Goal: Information Seeking & Learning: Find specific fact

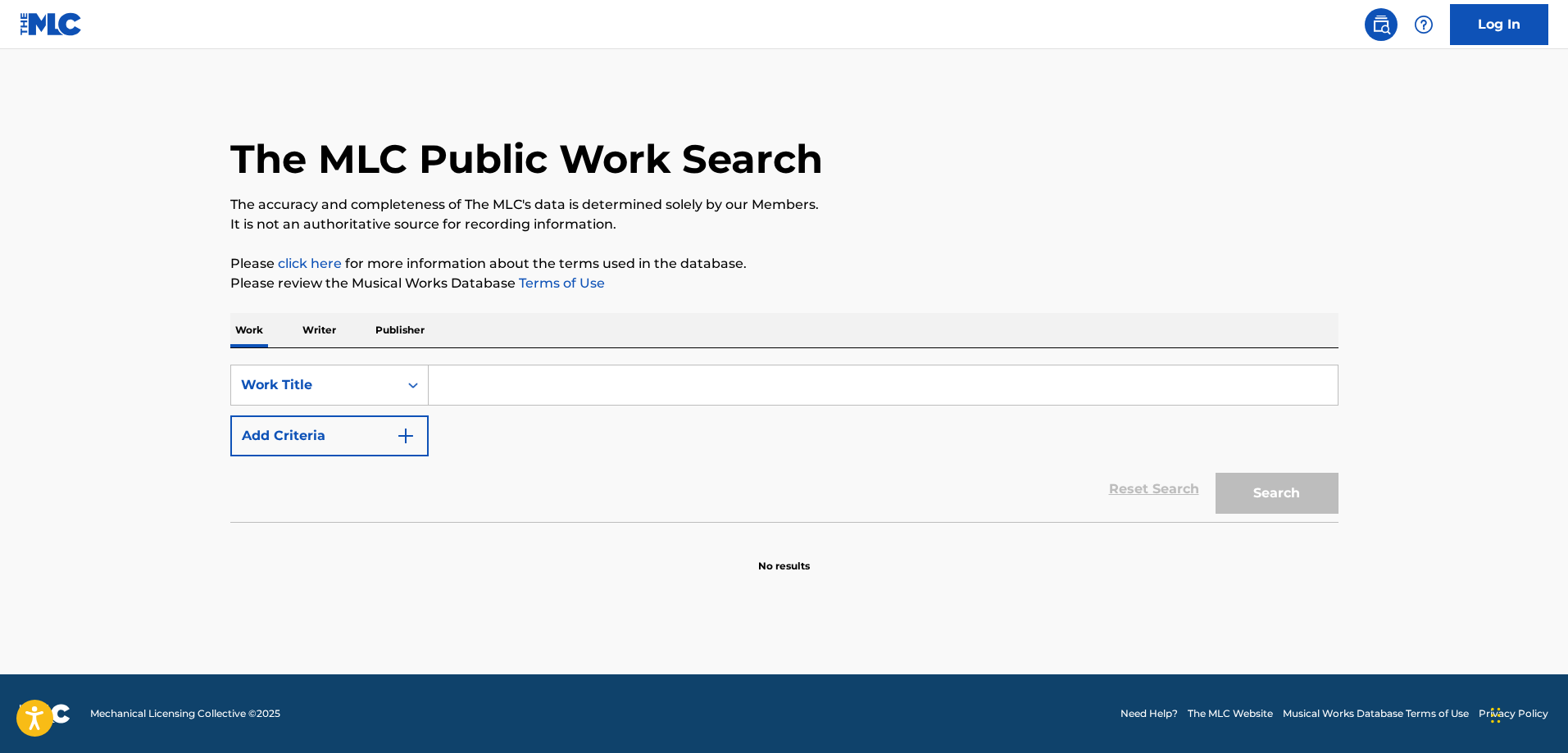
click at [705, 390] on input "Search Form" at bounding box center [883, 385] width 909 height 39
paste input "QUIEN DIJO [PERSON_NAME]"
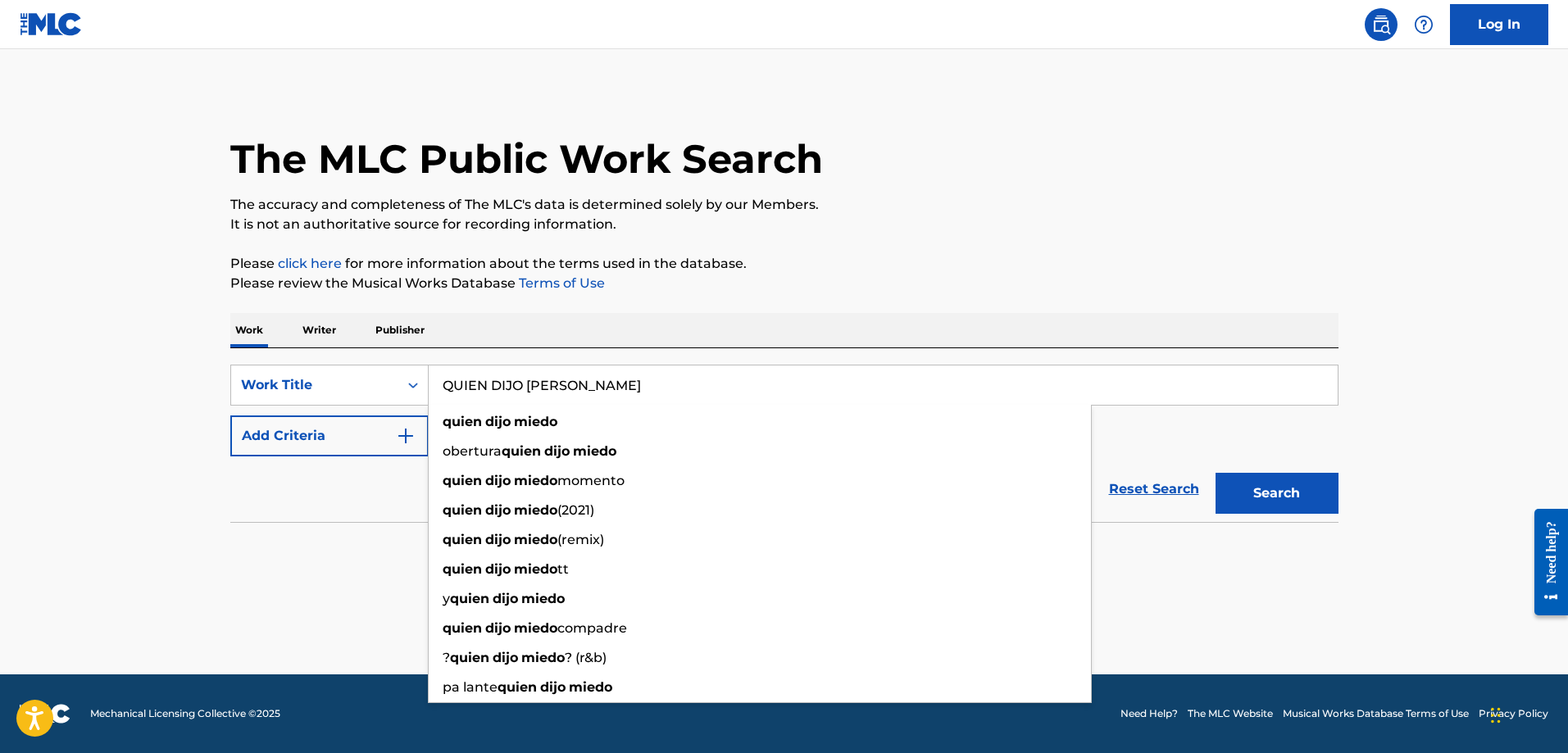
type input "QUIEN DIJO [PERSON_NAME]"
click at [1215, 473] on button "Search" at bounding box center [1277, 493] width 123 height 41
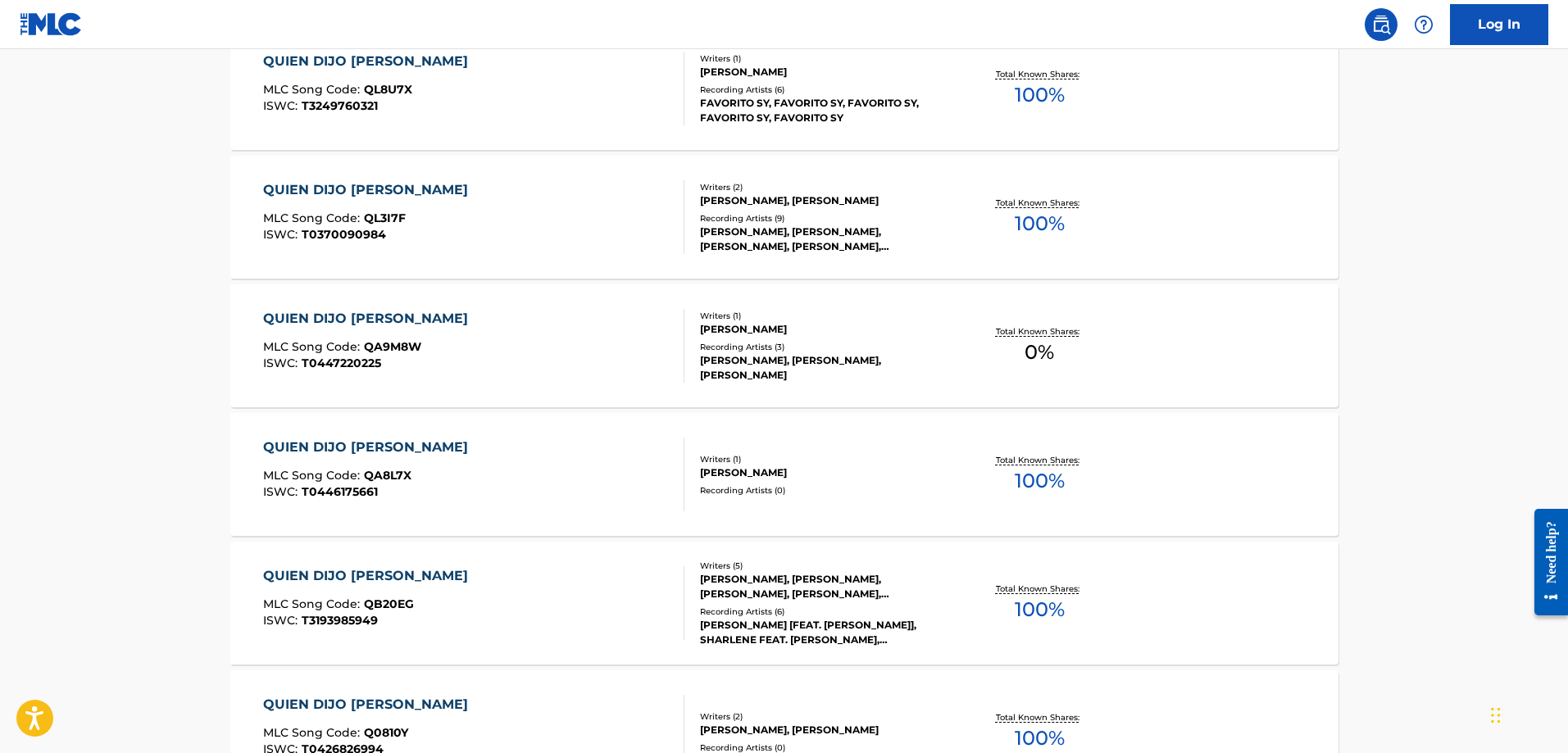
scroll to position [409, 0]
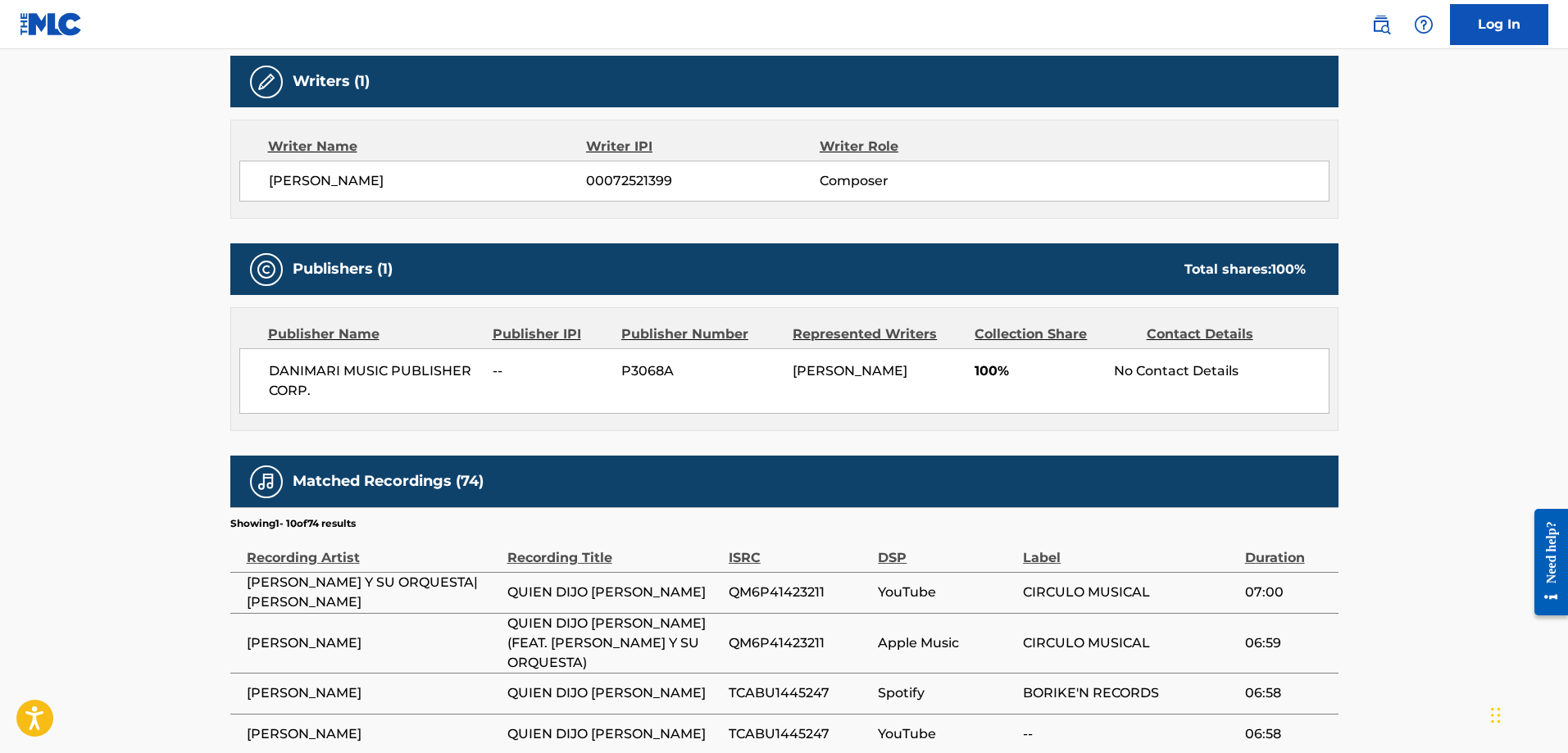
scroll to position [491, 0]
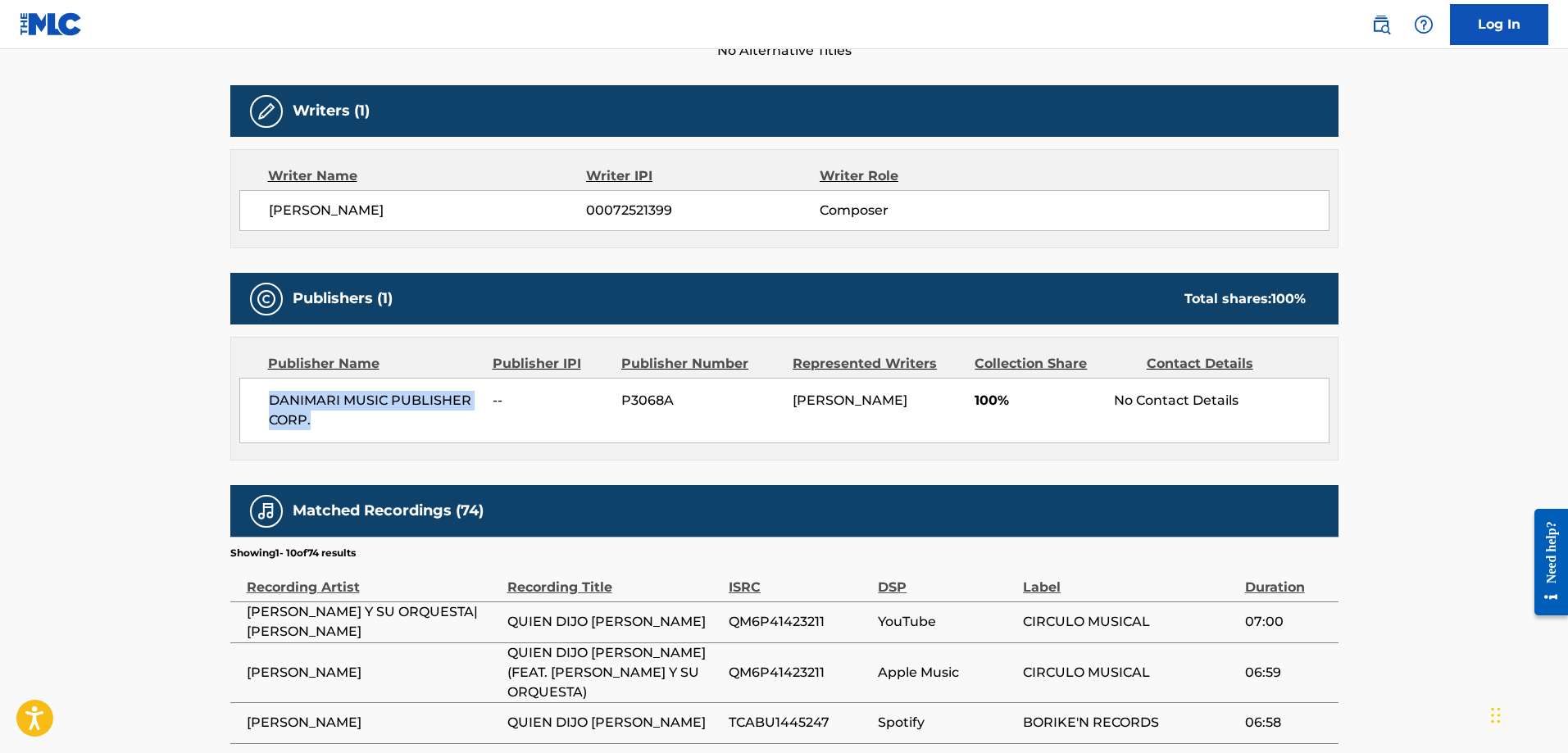
drag, startPoint x: 282, startPoint y: 402, endPoint x: 410, endPoint y: 432, distance: 131.5
click at [410, 432] on div "DANIMARI MUSIC PUBLISHER CORP. -- P3068A RAUL MARRERO 100% No Contact Details" at bounding box center [784, 410] width 1090 height 65
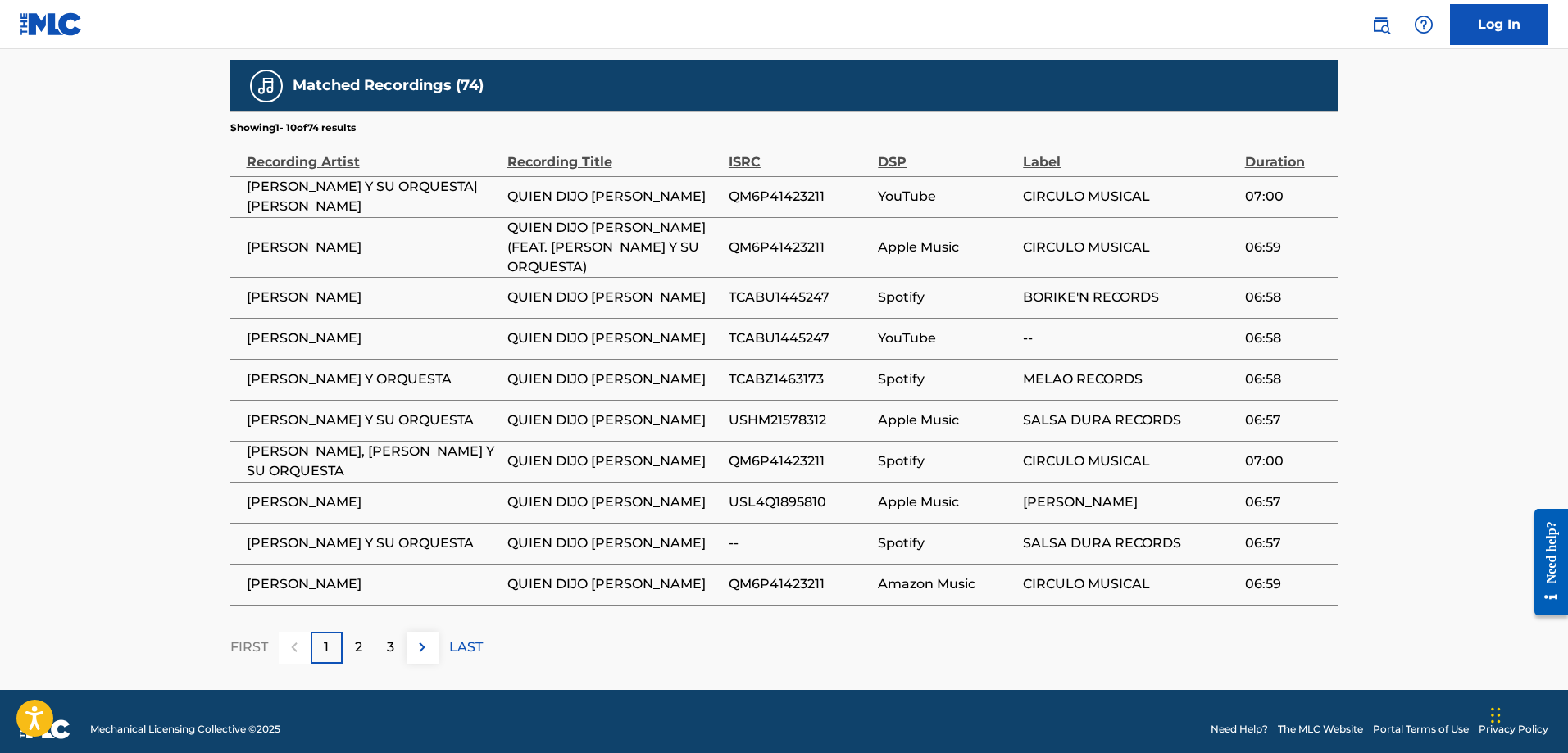
scroll to position [933, 0]
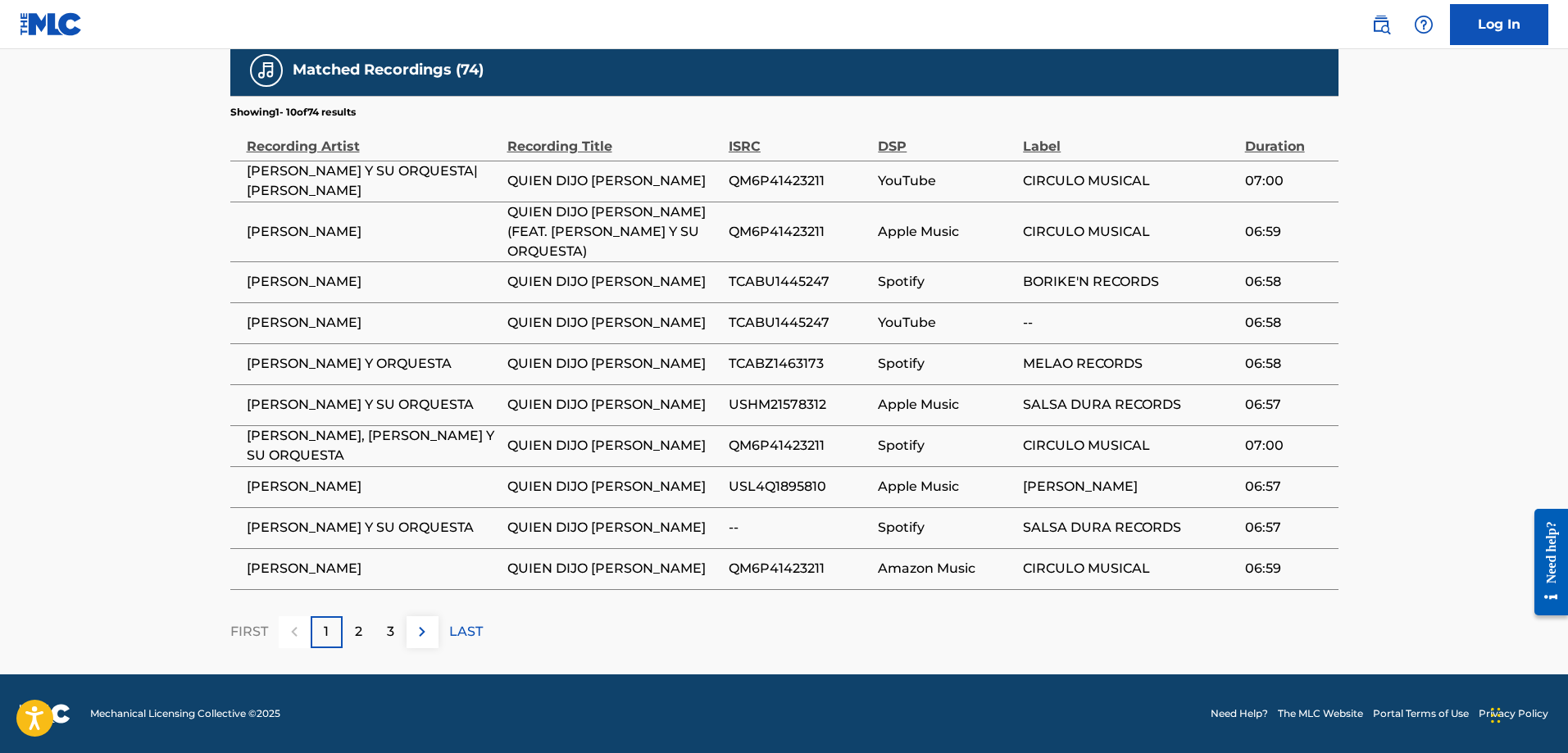
click at [355, 637] on p "2" at bounding box center [359, 632] width 8 height 20
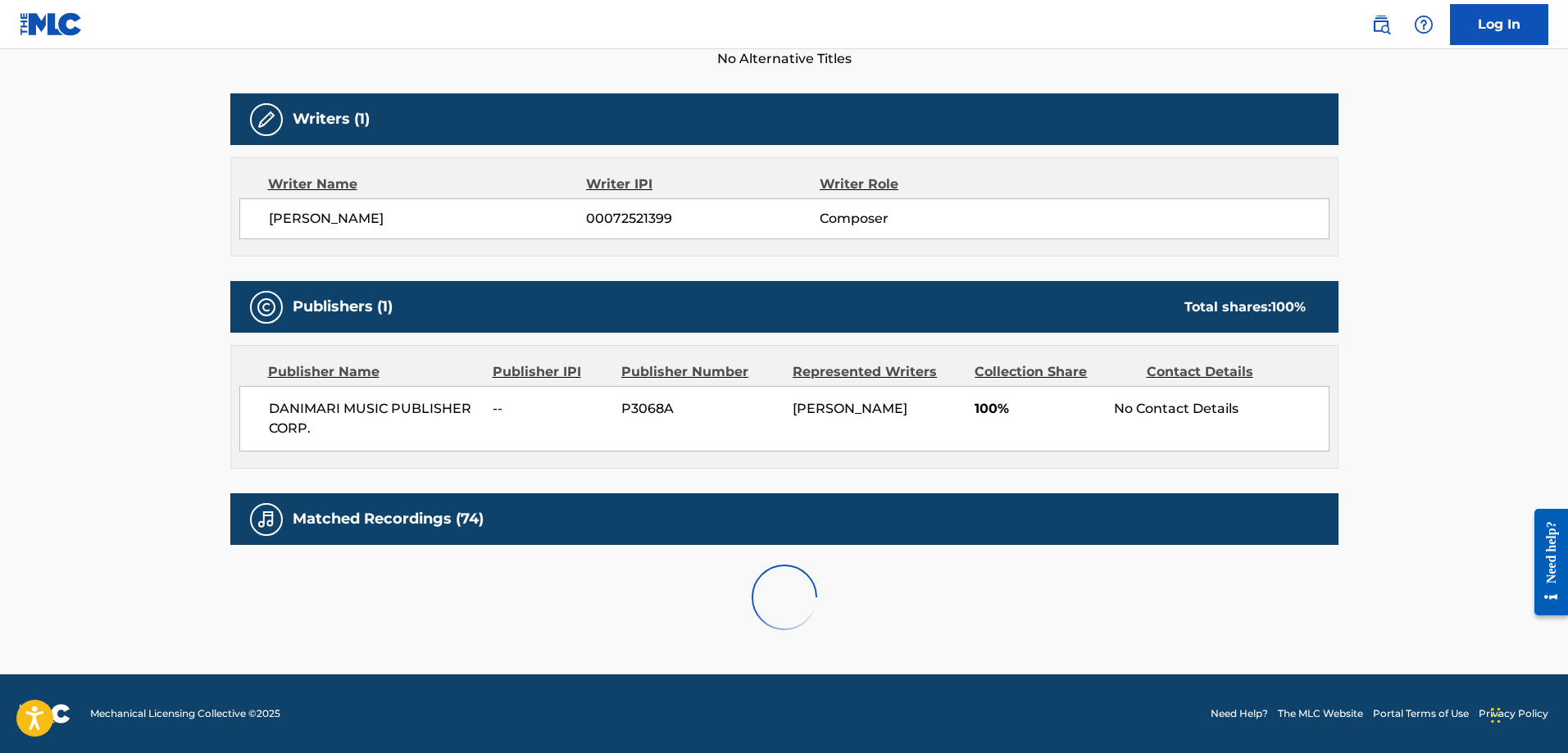
scroll to position [913, 0]
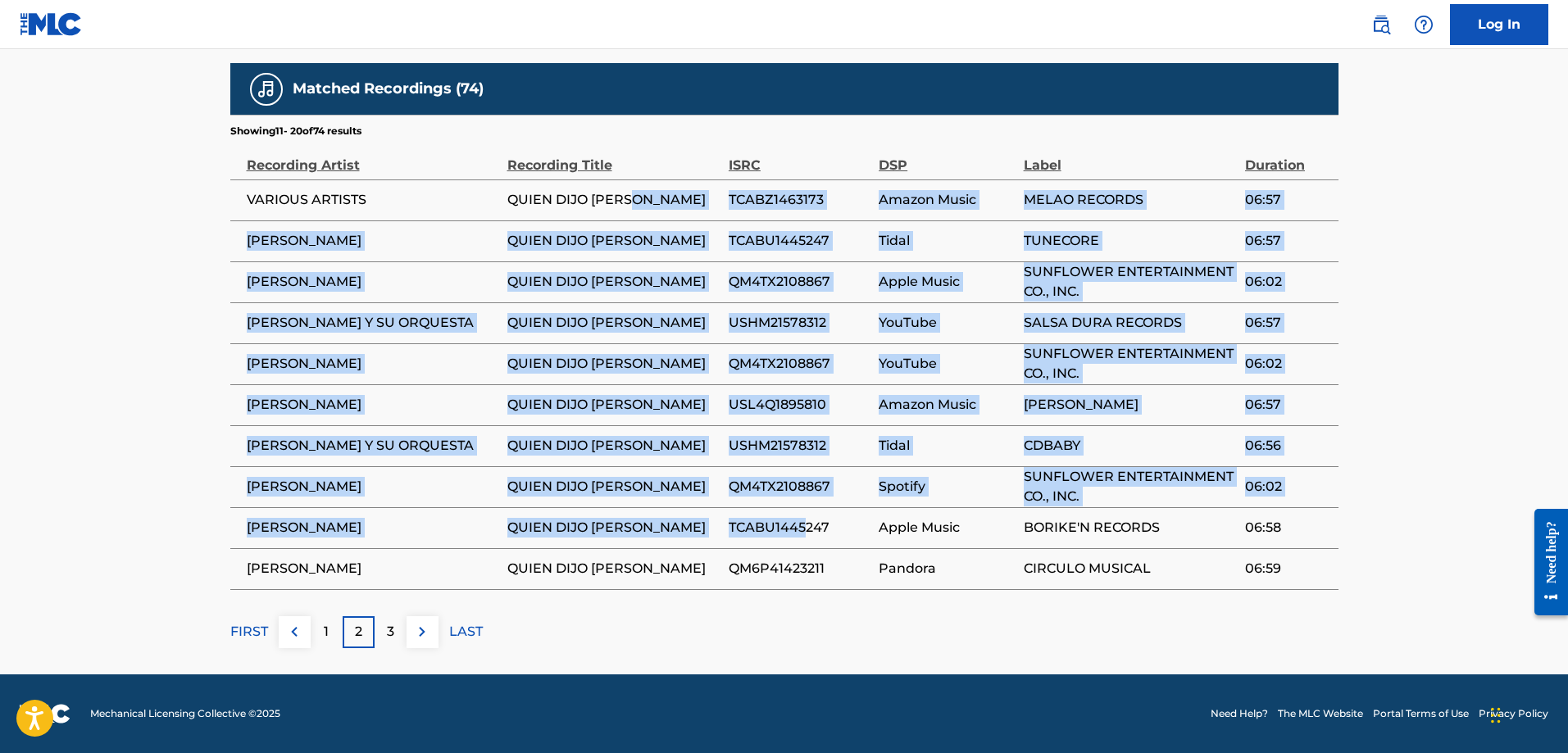
drag, startPoint x: 724, startPoint y: 216, endPoint x: 806, endPoint y: 544, distance: 338.1
click at [806, 544] on tbody "VARIOUS ARTISTS QUIEN DIJO MIEDO TCABZ1463173 Amazon Music MELAO RECORDS 06:57 …" at bounding box center [784, 384] width 1108 height 409
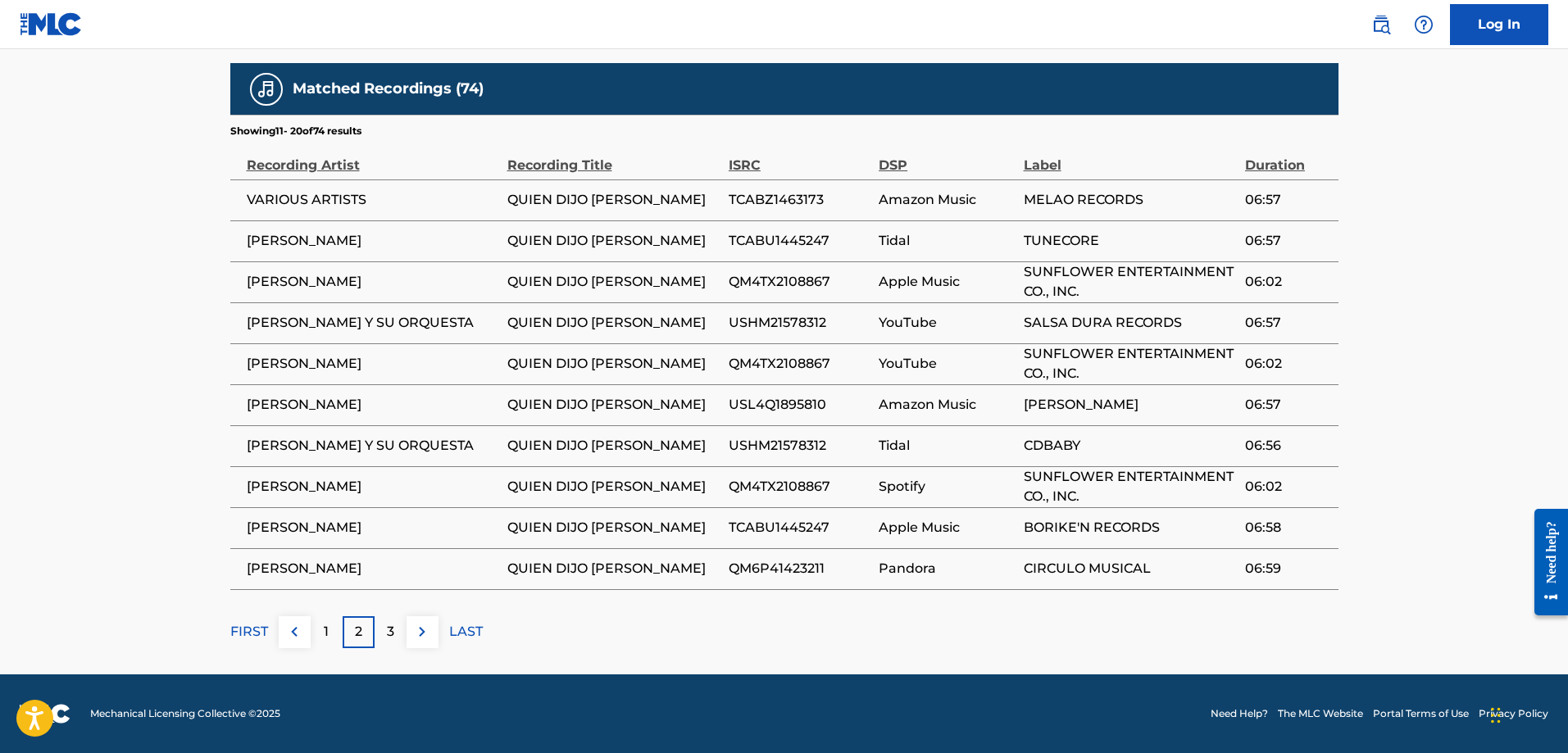
click at [975, 561] on span "Pandora" at bounding box center [946, 568] width 136 height 20
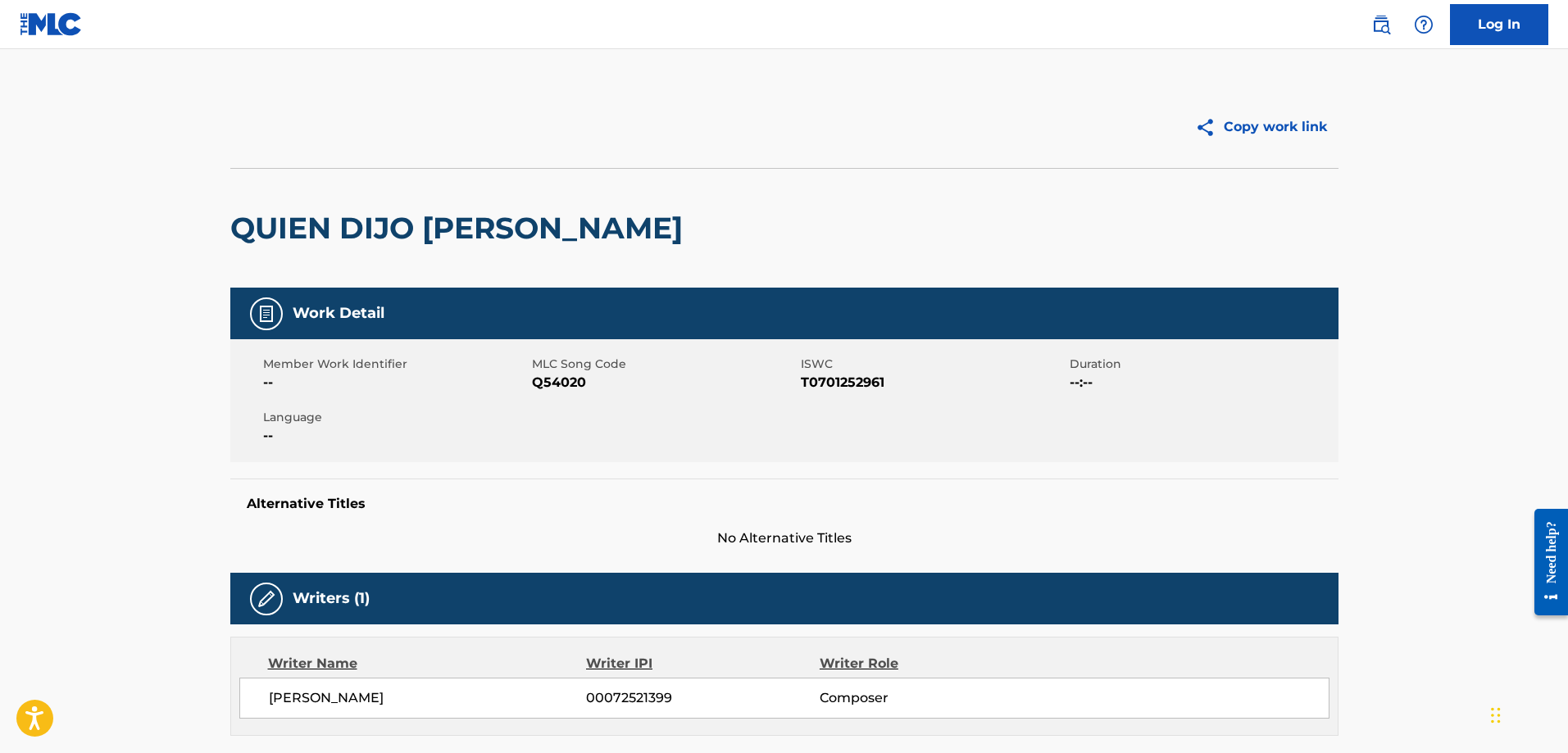
scroll to position [0, 0]
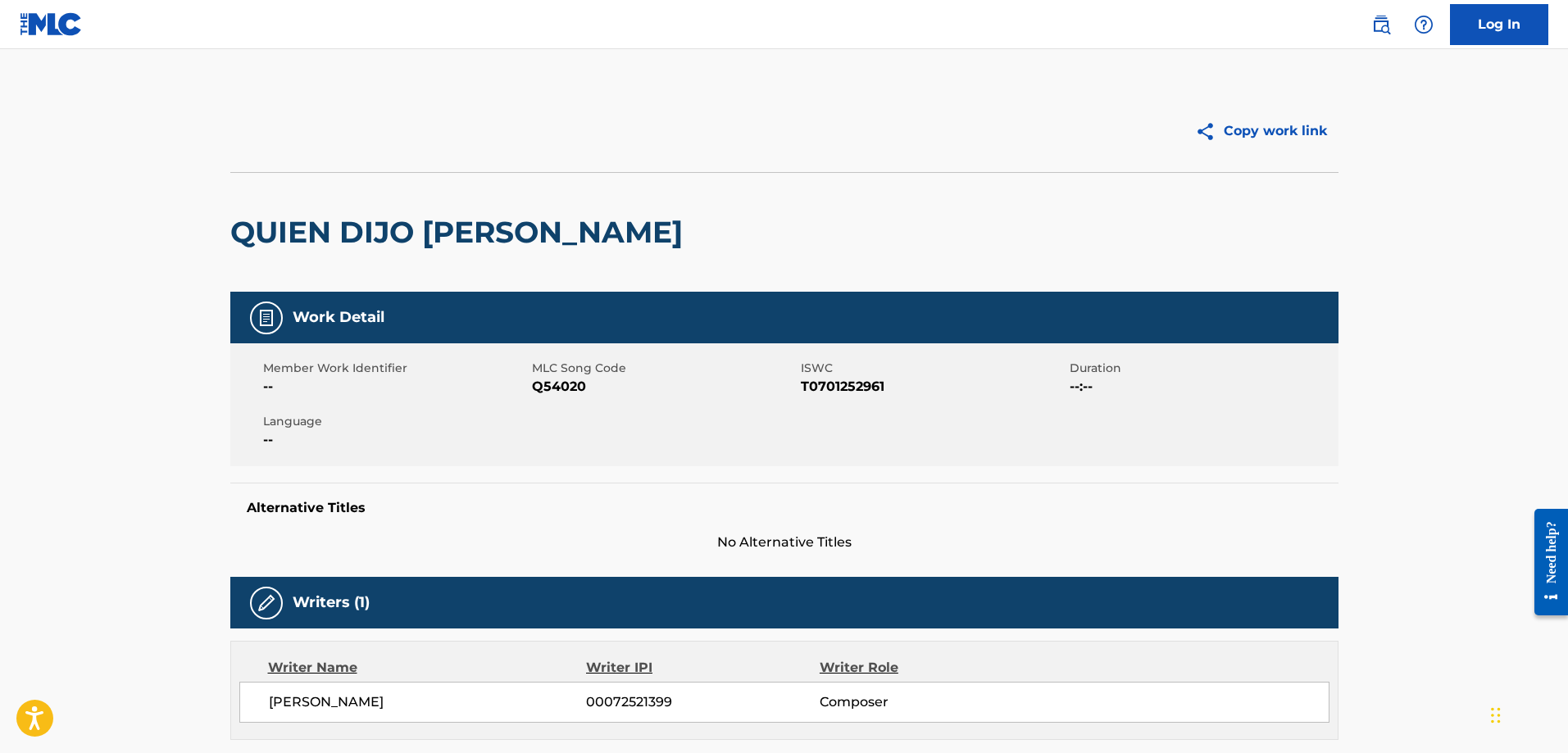
click at [359, 221] on h2 "QUIEN DIJO [PERSON_NAME]" at bounding box center [460, 232] width 460 height 37
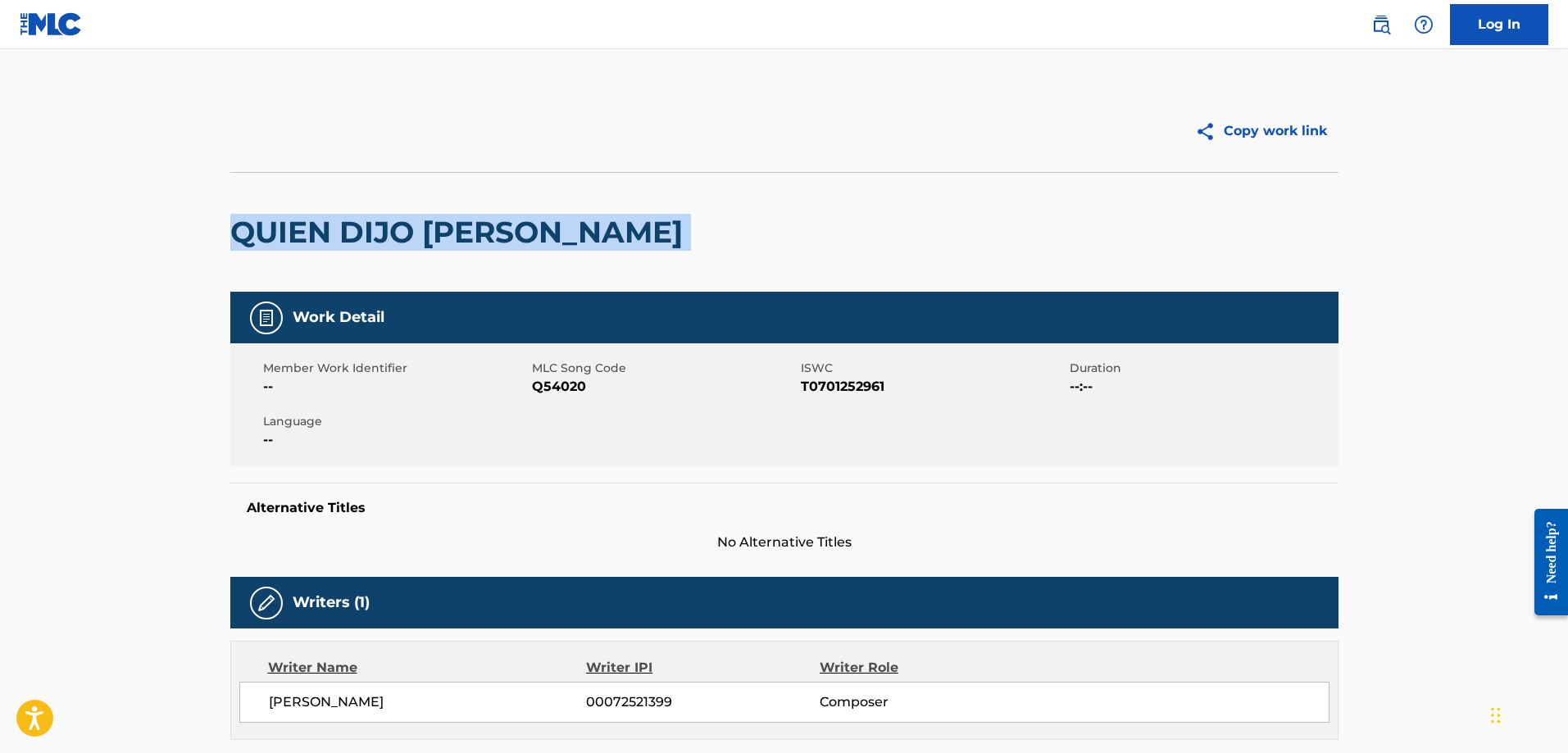
click at [359, 221] on h2 "QUIEN DIJO [PERSON_NAME]" at bounding box center [460, 232] width 460 height 37
copy div "QUIEN DIJO [PERSON_NAME]"
